Goal: Task Accomplishment & Management: Manage account settings

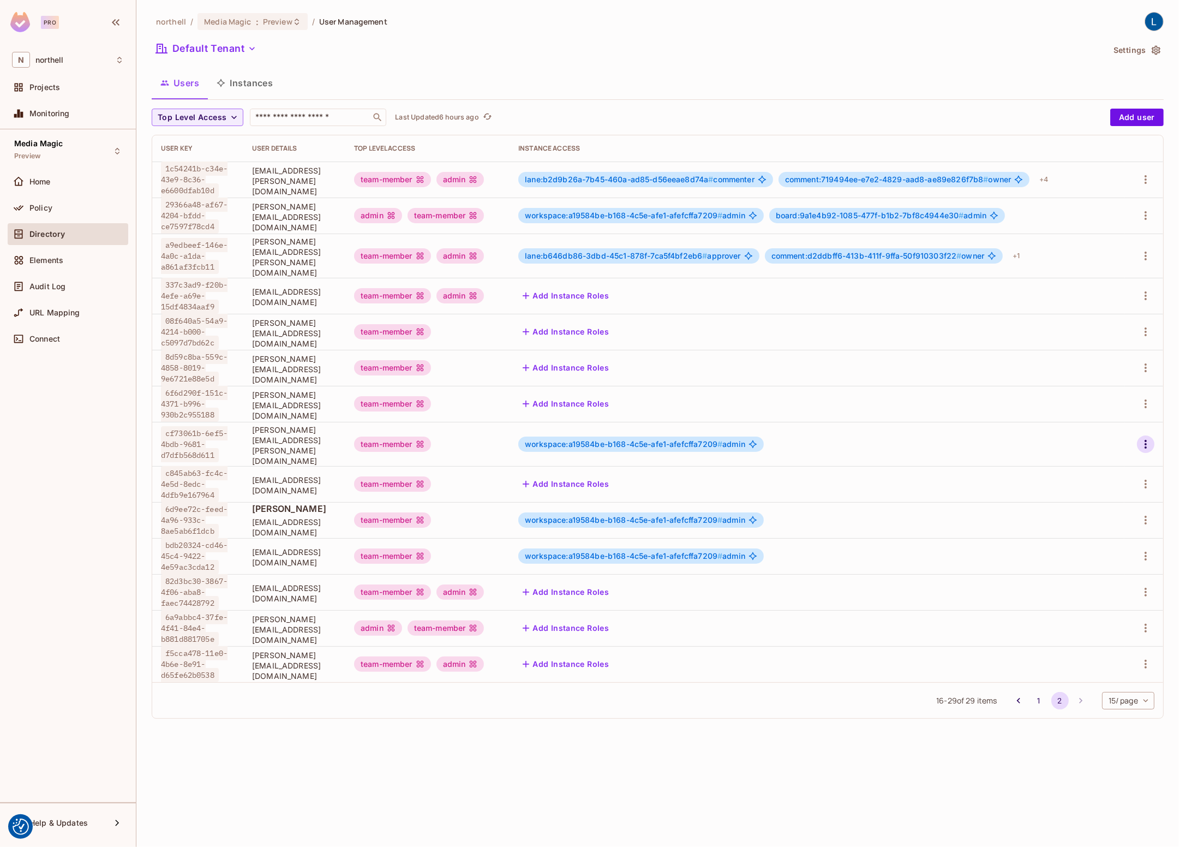
click at [1148, 451] on icon "button" at bounding box center [1145, 444] width 13 height 13
click at [1115, 522] on div "Edit Attributes" at bounding box center [1109, 523] width 54 height 11
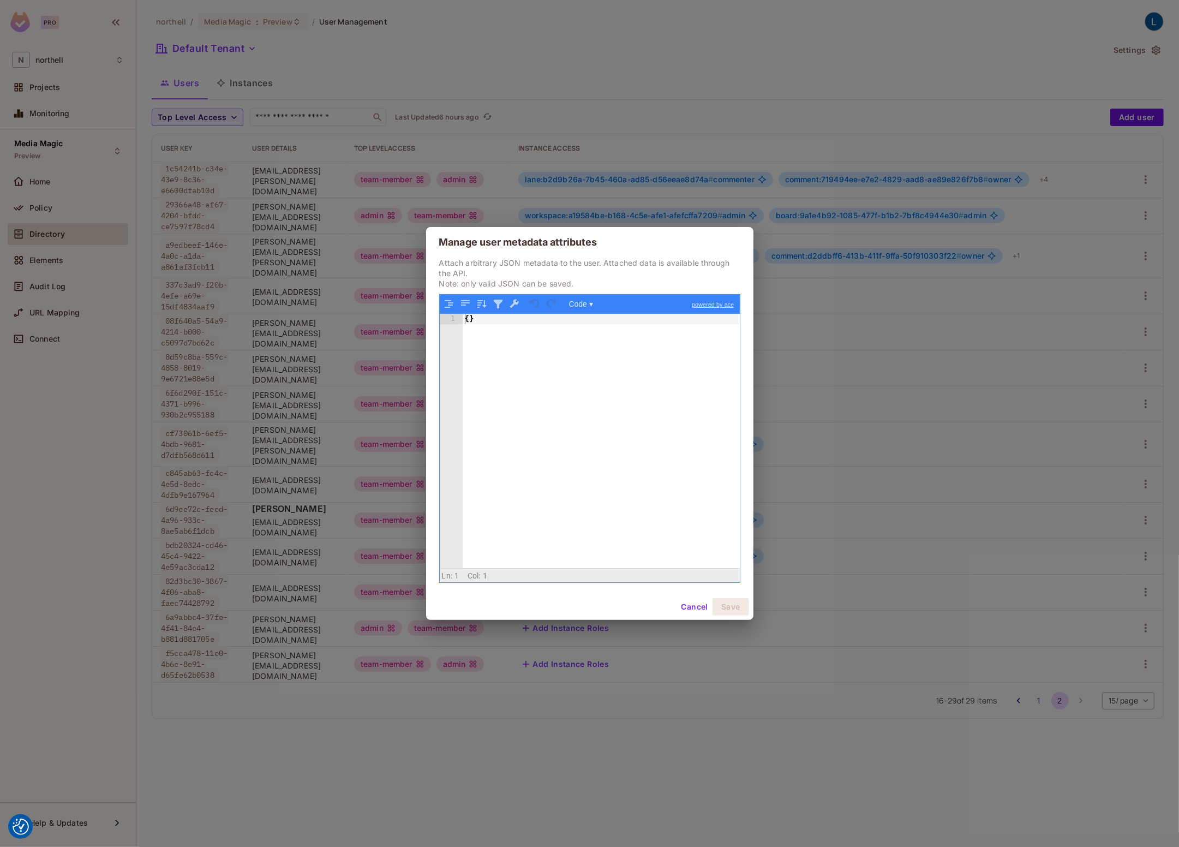
click at [685, 608] on button "Cancel" at bounding box center [694, 606] width 35 height 17
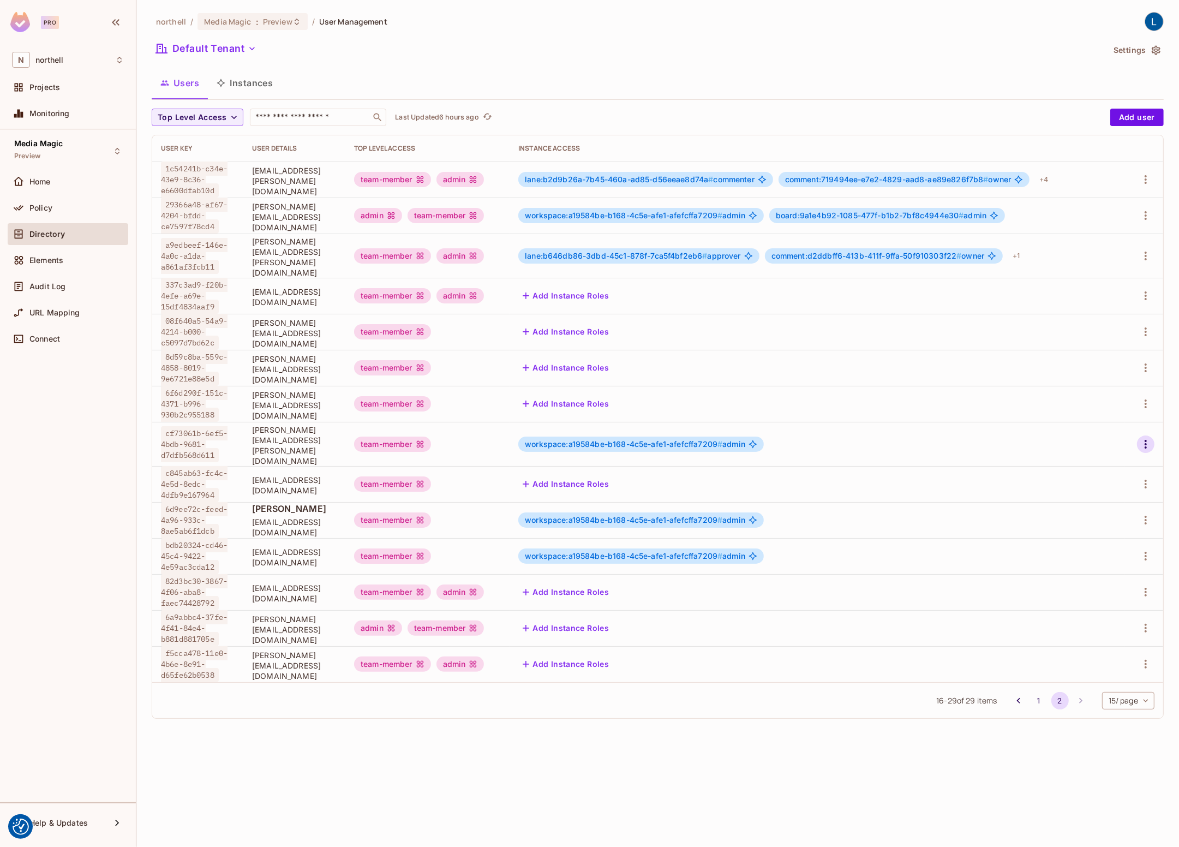
click at [1148, 451] on icon "button" at bounding box center [1145, 444] width 13 height 13
click at [1104, 492] on li "Edit" at bounding box center [1099, 500] width 97 height 24
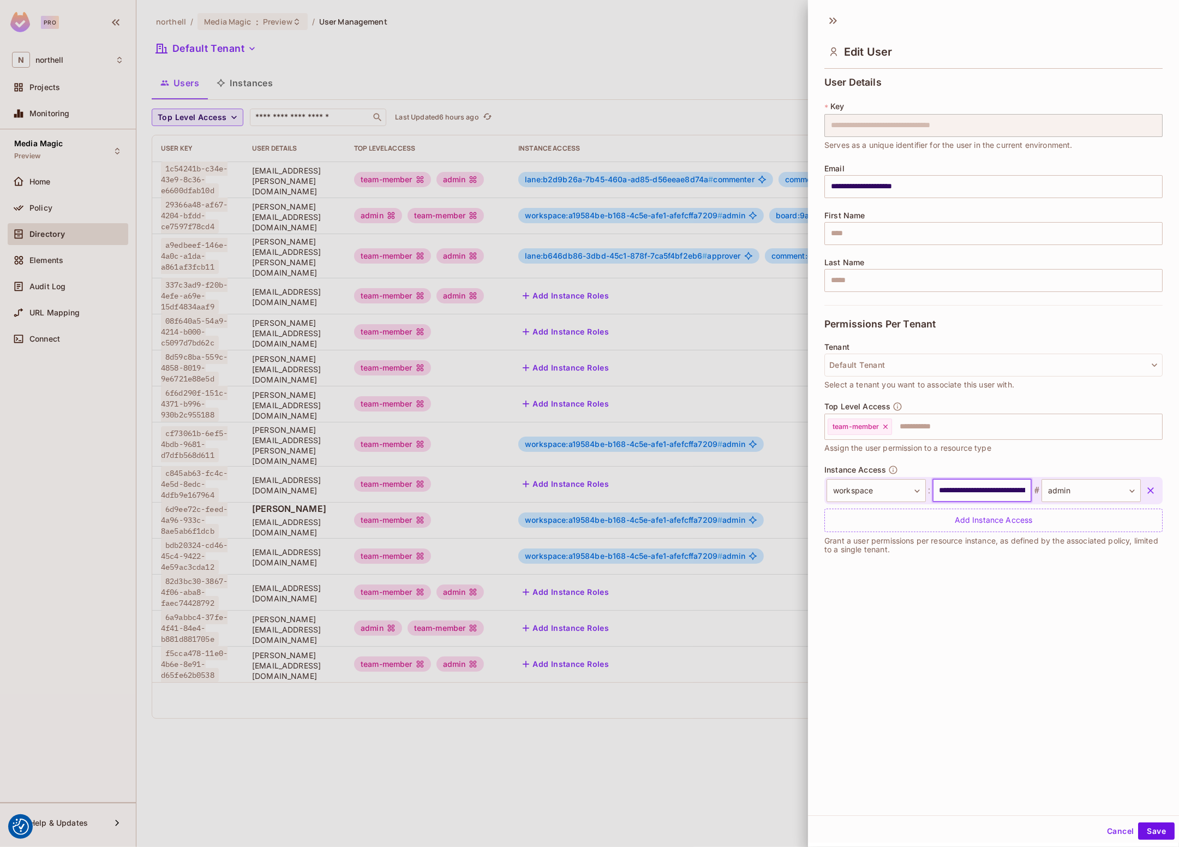
click at [971, 488] on input "**********" at bounding box center [982, 490] width 99 height 23
click at [1116, 831] on button "Cancel" at bounding box center [1120, 830] width 35 height 17
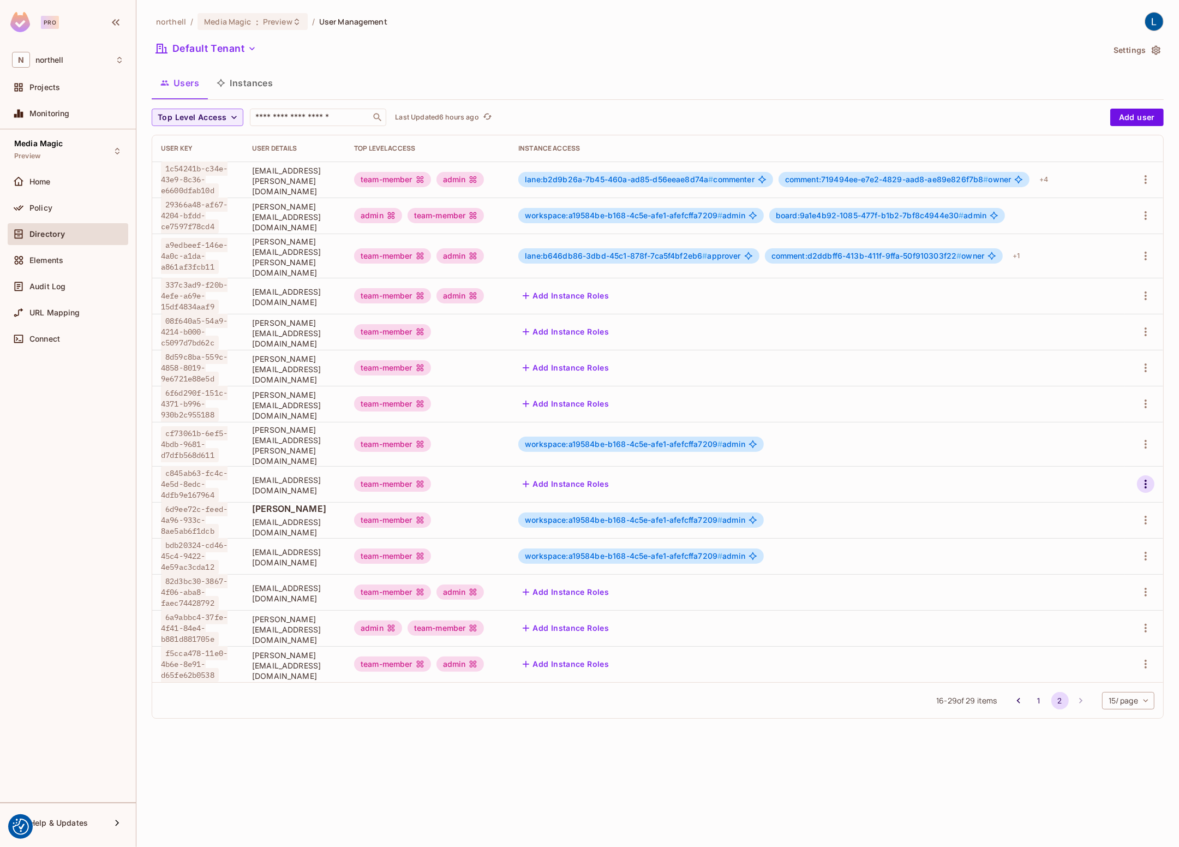
click at [1149, 491] on icon "button" at bounding box center [1145, 483] width 13 height 13
click at [1104, 541] on li "Edit" at bounding box center [1099, 542] width 97 height 24
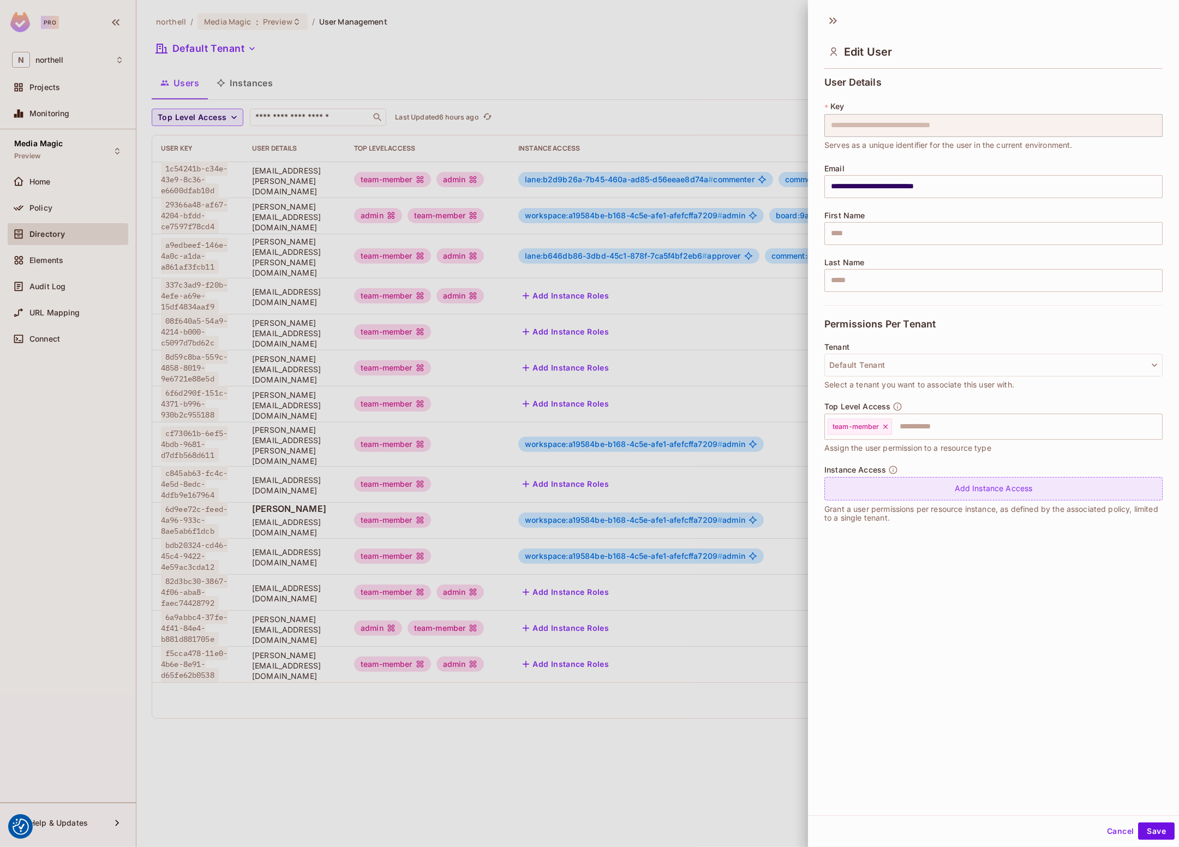
click at [988, 489] on div "Add Instance Access" at bounding box center [994, 488] width 338 height 23
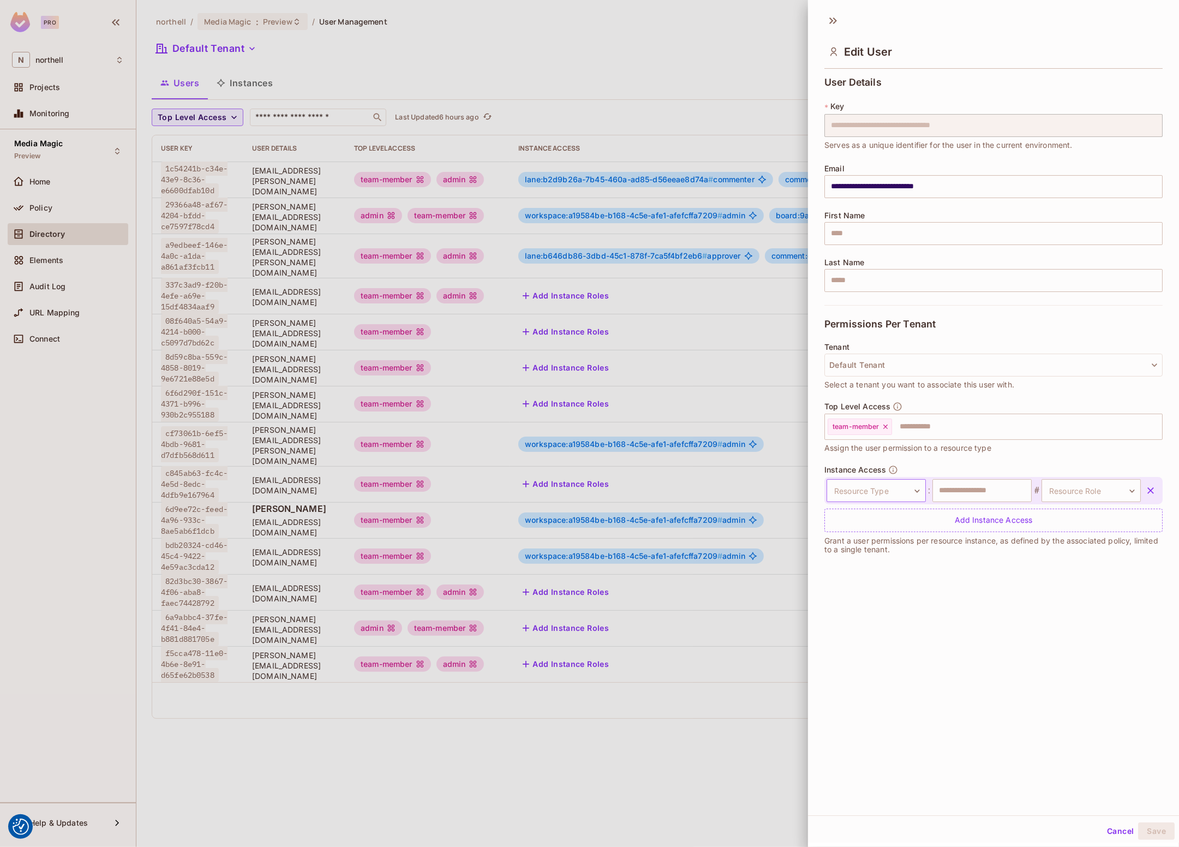
click at [881, 487] on body "We use cookies to enhance your browsing experience, serve personalized ads or c…" at bounding box center [589, 423] width 1179 height 847
click at [874, 641] on li "workspace" at bounding box center [874, 640] width 100 height 20
click at [1012, 484] on input "text" at bounding box center [982, 490] width 99 height 23
paste input "**********"
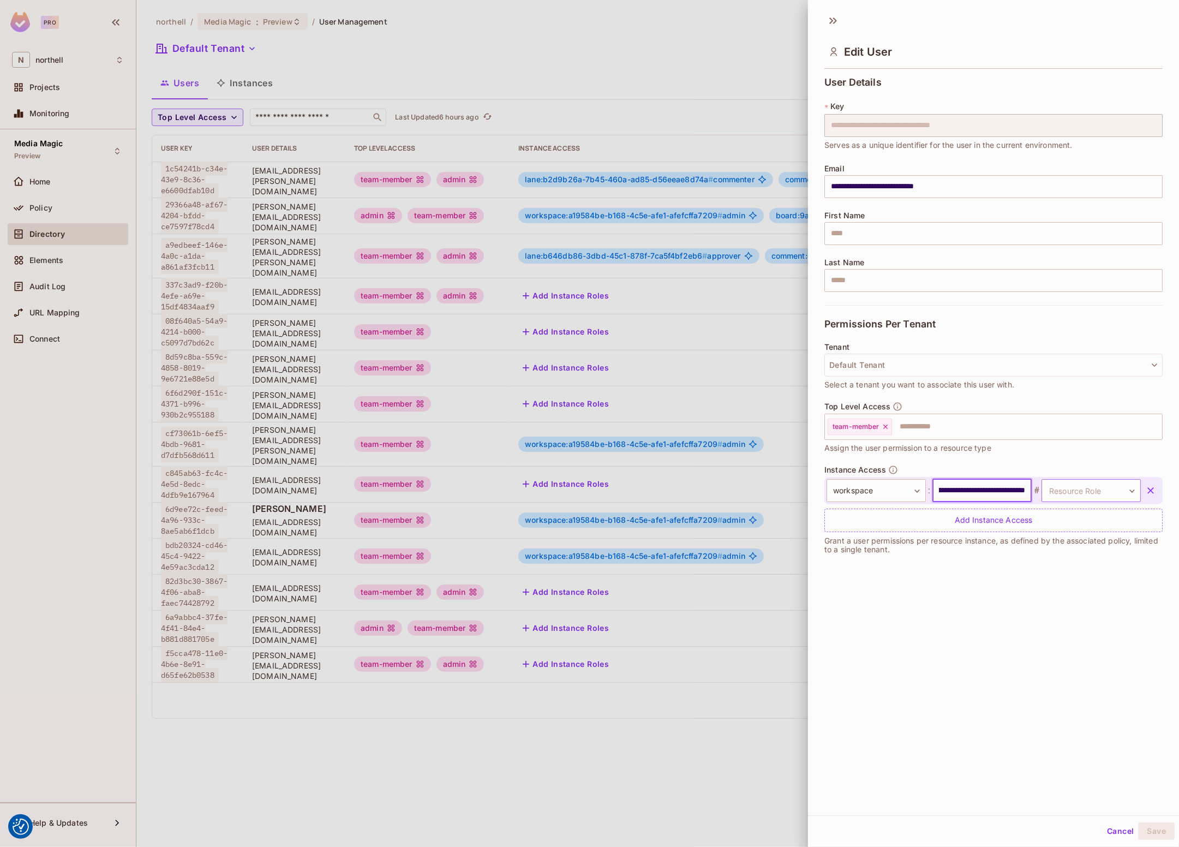
type input "**********"
click at [1081, 492] on body "We use cookies to enhance your browsing experience, serve personalized ads or c…" at bounding box center [589, 423] width 1179 height 847
click at [1068, 542] on li "admin" at bounding box center [1089, 542] width 100 height 20
click at [1157, 831] on button "Save" at bounding box center [1156, 830] width 37 height 17
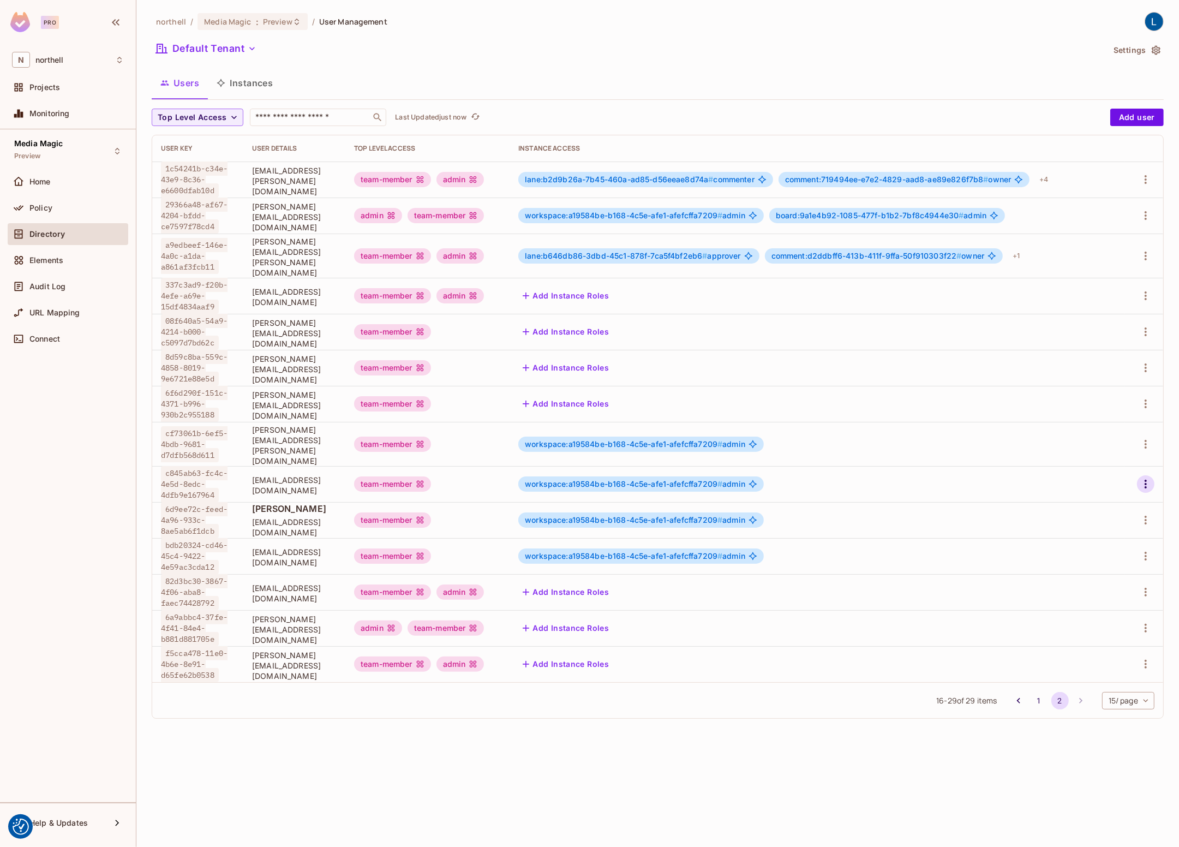
click at [1147, 491] on icon "button" at bounding box center [1145, 483] width 13 height 13
